Goal: Task Accomplishment & Management: Complete application form

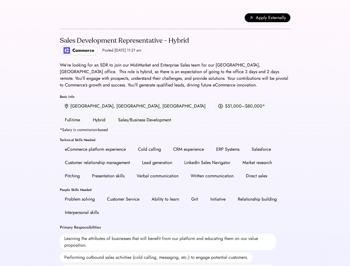
click at [175, 146] on div "CRM experience" at bounding box center [188, 149] width 31 height 7
click at [175, 18] on div "Apply Externally" at bounding box center [175, 18] width 231 height 22
click at [268, 18] on span "Apply Externally" at bounding box center [271, 17] width 30 height 7
click at [175, 157] on div "Lead generation" at bounding box center [157, 162] width 40 height 11
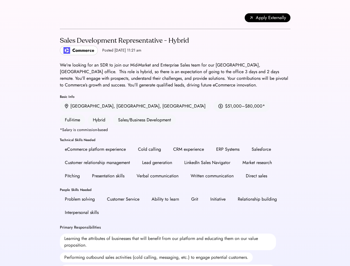
click at [175, 157] on div "Lead generation" at bounding box center [157, 162] width 40 height 11
click at [175, 45] on h2 "Sales Development Representative - Hybrid" at bounding box center [124, 41] width 129 height 10
click at [124, 45] on h2 "Sales Development Representative - Hybrid" at bounding box center [124, 41] width 129 height 10
click at [124, 41] on div "Sales Development Representative - Hybrid" at bounding box center [124, 40] width 129 height 9
click at [106, 50] on div "Posted [DATE] 11:21 am" at bounding box center [121, 51] width 39 height 6
